Goal: Task Accomplishment & Management: Complete application form

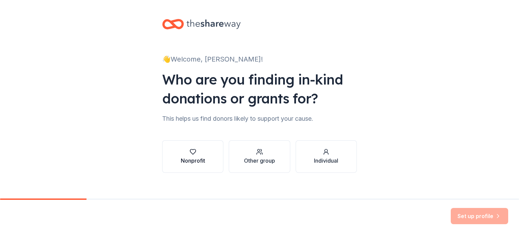
click at [192, 157] on div "Nonprofit" at bounding box center [193, 161] width 24 height 8
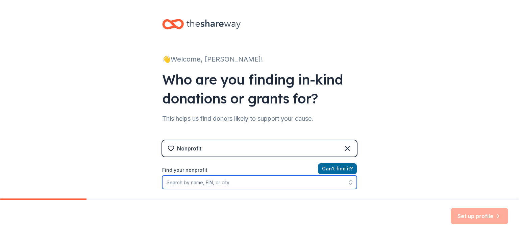
click at [209, 182] on input "Find your nonprofit" at bounding box center [259, 182] width 195 height 14
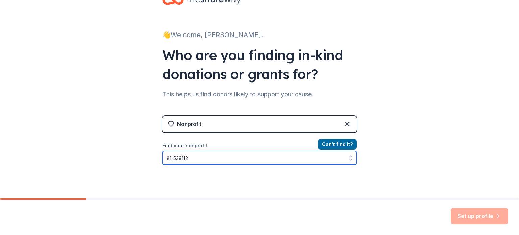
type input "[US_EMPLOYER_IDENTIFICATION_NUMBER]"
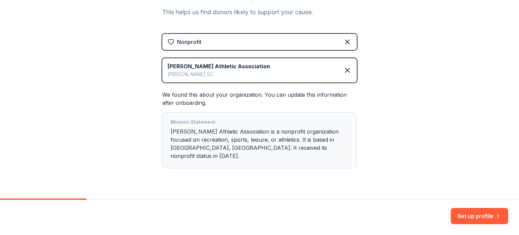
scroll to position [114, 0]
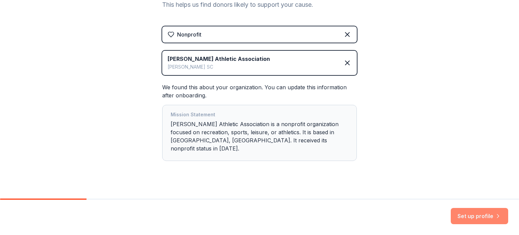
click at [480, 211] on button "Set up profile" at bounding box center [479, 216] width 57 height 16
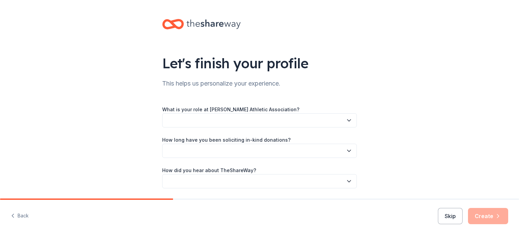
click at [346, 118] on icon "button" at bounding box center [349, 120] width 7 height 7
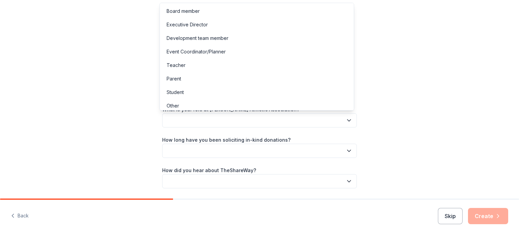
scroll to position [3, 0]
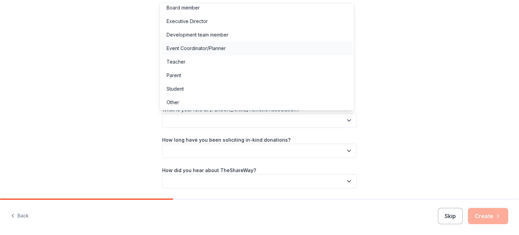
click at [183, 47] on div "Event Coordinator/Planner" at bounding box center [196, 48] width 59 height 8
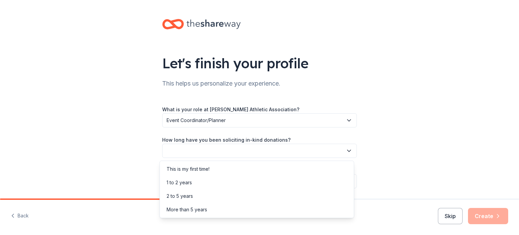
click at [211, 152] on button "button" at bounding box center [259, 151] width 195 height 14
click at [190, 200] on div "2 to 5 years" at bounding box center [256, 196] width 191 height 14
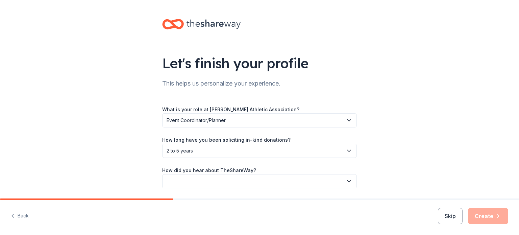
click at [233, 181] on button "button" at bounding box center [259, 181] width 195 height 14
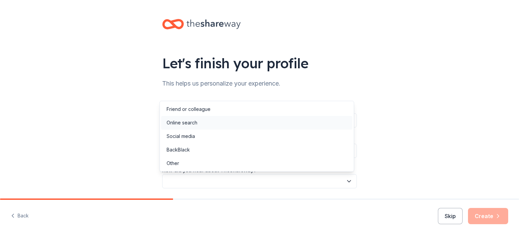
click at [192, 123] on div "Online search" at bounding box center [182, 123] width 31 height 8
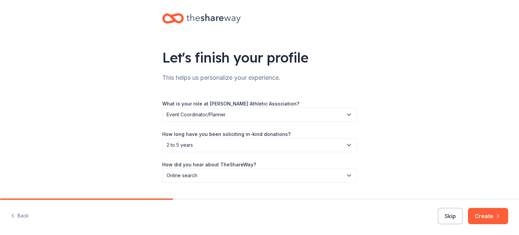
scroll to position [22, 0]
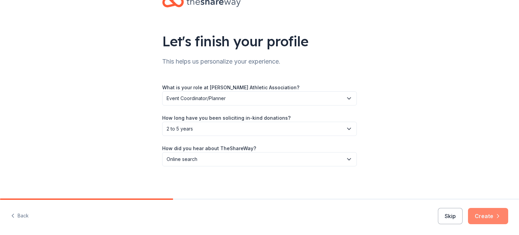
click at [484, 216] on button "Create" at bounding box center [488, 216] width 40 height 16
click at [484, 216] on div "Skip Create" at bounding box center [473, 216] width 70 height 16
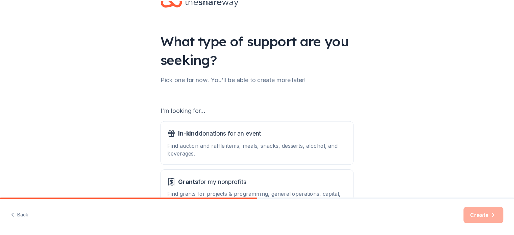
scroll to position [68, 0]
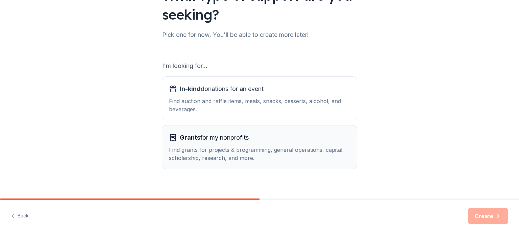
click at [238, 144] on div "Grants for my nonprofits Find grants for projects & programming, general operat…" at bounding box center [259, 147] width 181 height 30
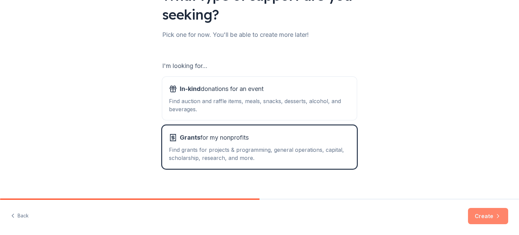
click at [479, 217] on button "Create" at bounding box center [488, 216] width 40 height 16
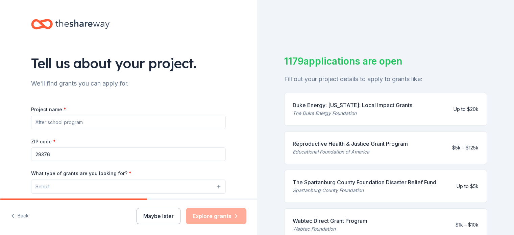
click at [93, 125] on input "Project name *" at bounding box center [128, 123] width 195 height 14
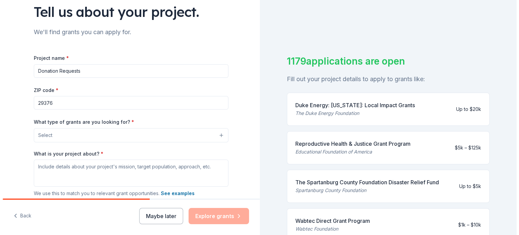
scroll to position [68, 0]
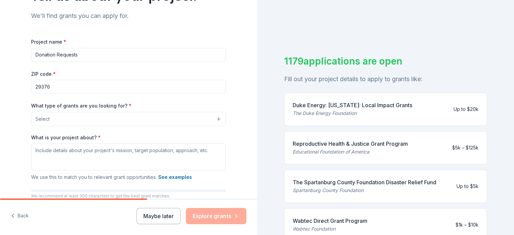
type input "Donation Requests"
click at [118, 120] on button "Select" at bounding box center [128, 119] width 195 height 14
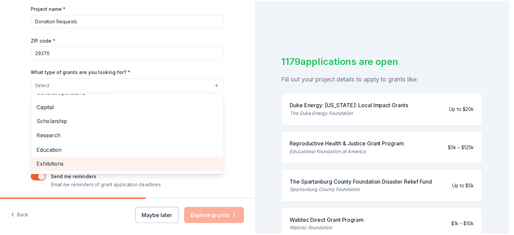
scroll to position [12, 0]
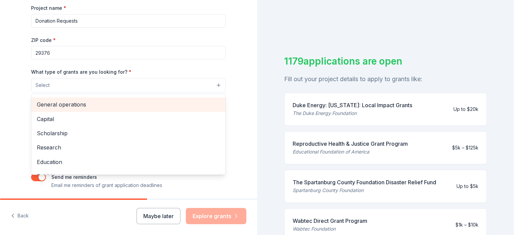
click at [103, 106] on span "General operations" at bounding box center [128, 104] width 183 height 9
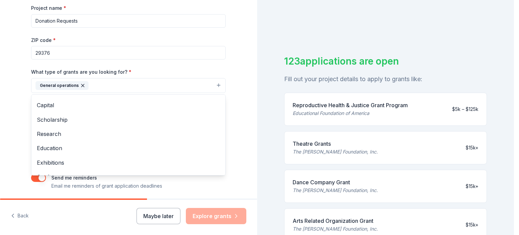
click at [228, 65] on div "Tell us about your project. We'll find grants you can apply for. Project name *…" at bounding box center [128, 61] width 216 height 324
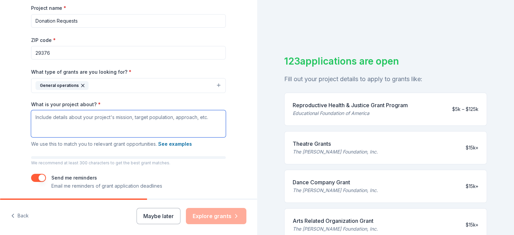
click at [82, 133] on textarea "What is your project about? *" at bounding box center [128, 123] width 195 height 27
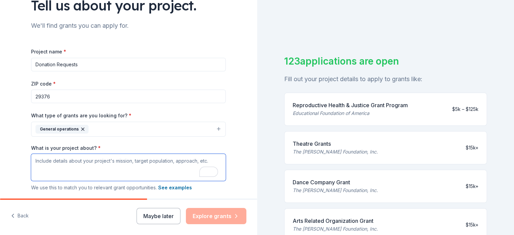
scroll to position [0, 0]
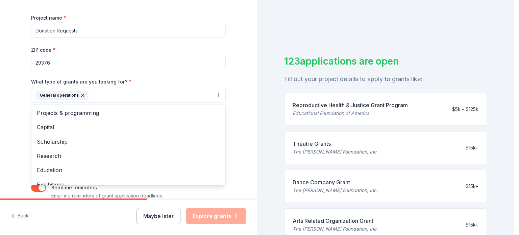
click at [93, 96] on button "General operations" at bounding box center [128, 95] width 195 height 15
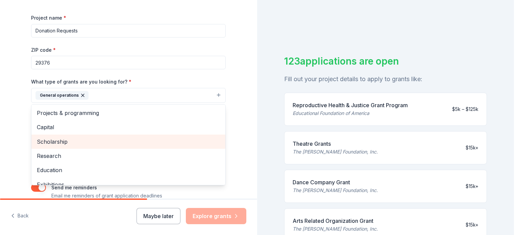
scroll to position [34, 0]
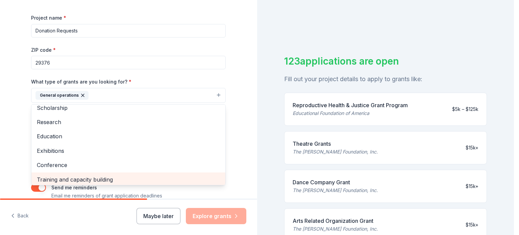
click at [81, 178] on span "Training and capacity building" at bounding box center [128, 179] width 183 height 9
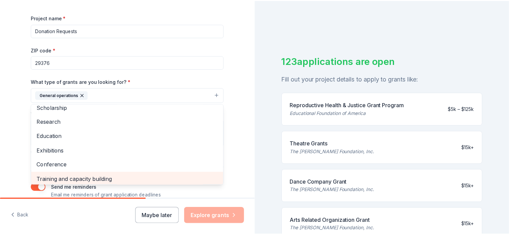
scroll to position [35, 0]
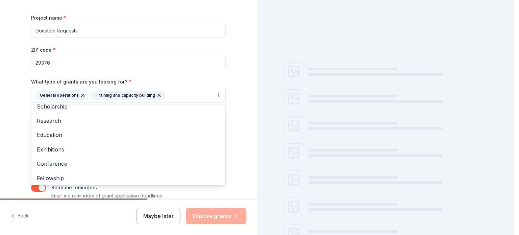
click at [227, 78] on div "Tell us about your project. We'll find grants you can apply for. Project name *…" at bounding box center [128, 70] width 216 height 324
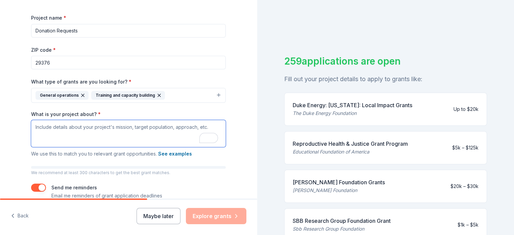
click at [39, 130] on textarea "What is your project about? *" at bounding box center [128, 133] width 195 height 27
paste textarea "The purpose of this donation request is to support Upstate Baseball Academy’s y…"
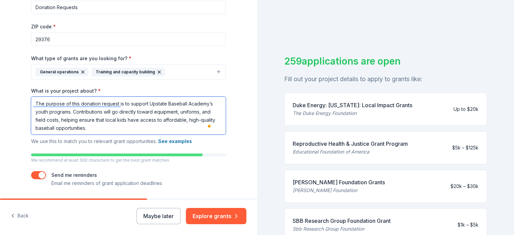
scroll to position [125, 0]
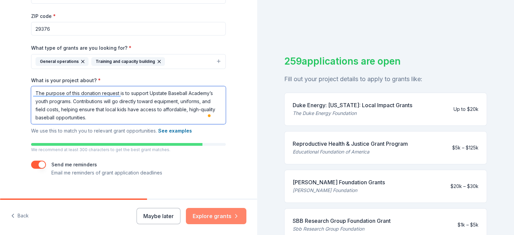
type textarea "The purpose of this donation request is to support Upstate Baseball Academy’s y…"
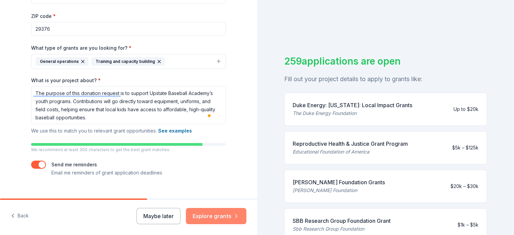
click at [222, 213] on button "Explore grants" at bounding box center [216, 216] width 61 height 16
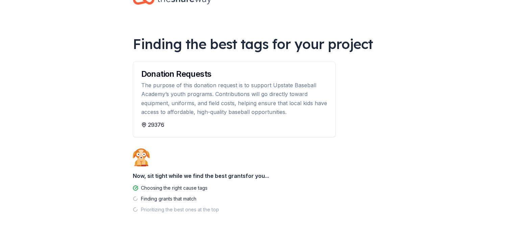
scroll to position [45, 0]
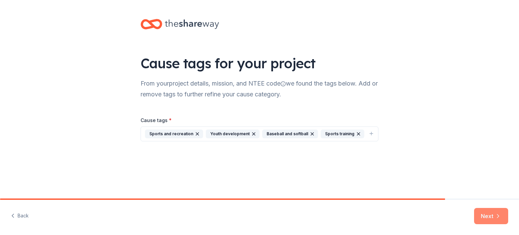
click at [488, 213] on button "Next" at bounding box center [491, 216] width 34 height 16
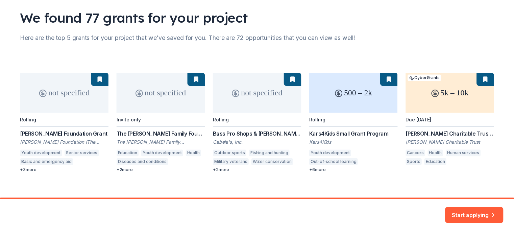
scroll to position [53, 0]
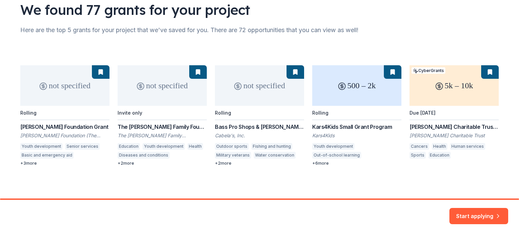
click at [480, 214] on button "Start applying" at bounding box center [479, 212] width 59 height 16
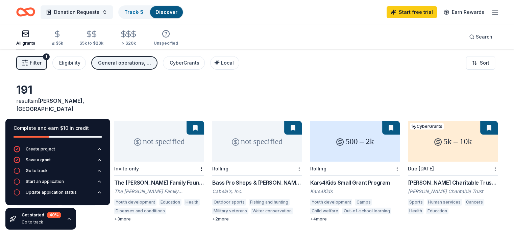
click at [68, 219] on icon "button" at bounding box center [69, 218] width 5 height 5
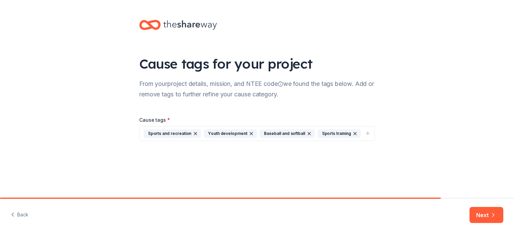
scroll to position [43, 0]
